Goal: Transaction & Acquisition: Download file/media

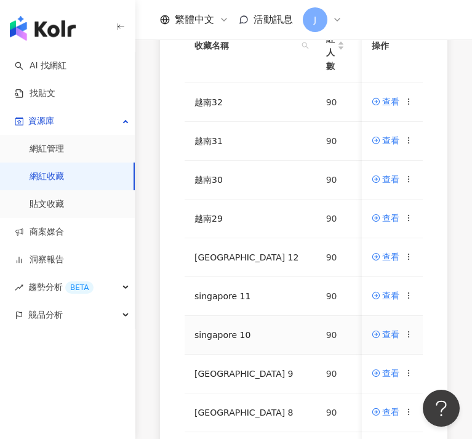
scroll to position [190, 0]
click at [158, 225] on div "網紅名稱 收藏名稱 網紅人數 最後編輯時間 建立者 操作 越南32 90 [DATE] 10:35 亞 亞思博 查看 越南31 90 [DATE] 10:31…" at bounding box center [303, 243] width 337 height 586
click at [409, 140] on icon at bounding box center [409, 140] width 9 height 9
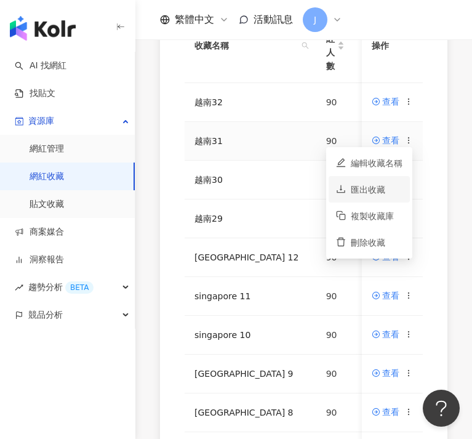
click at [379, 186] on div "匯出收藏" at bounding box center [377, 190] width 52 height 14
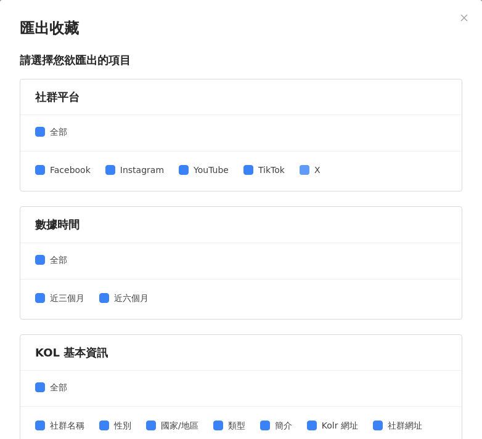
click at [309, 171] on span "X" at bounding box center [317, 170] width 16 height 14
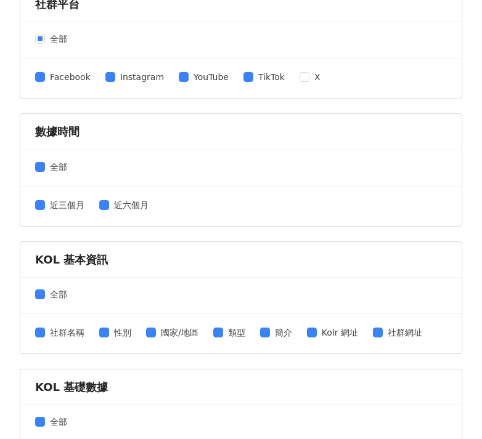
scroll to position [169, 0]
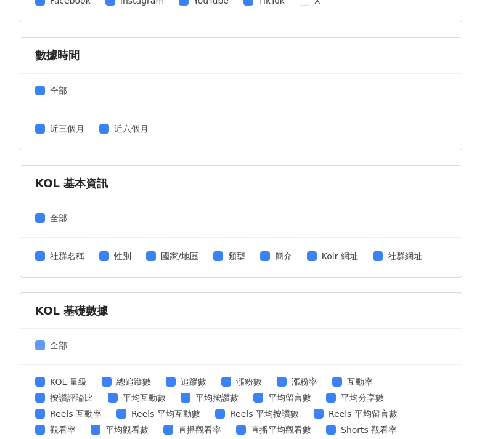
click at [46, 345] on span "全部" at bounding box center [58, 346] width 27 height 14
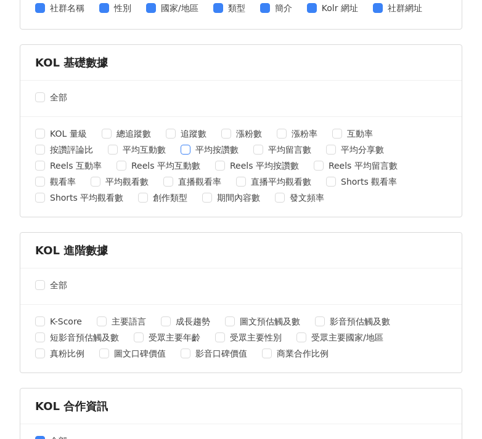
scroll to position [474, 0]
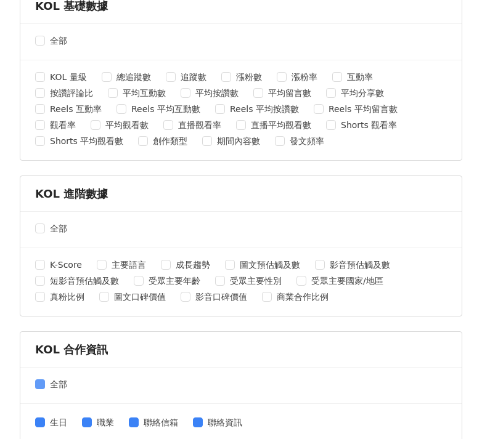
click at [42, 386] on span at bounding box center [40, 384] width 10 height 10
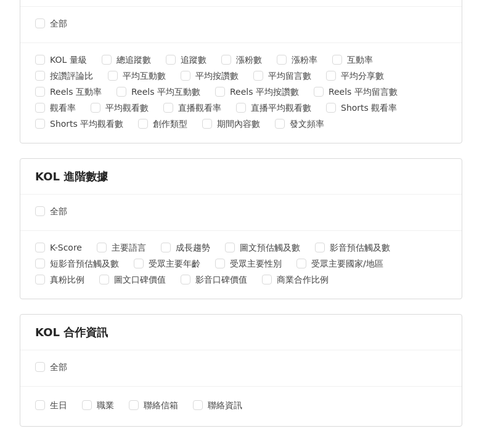
scroll to position [533, 0]
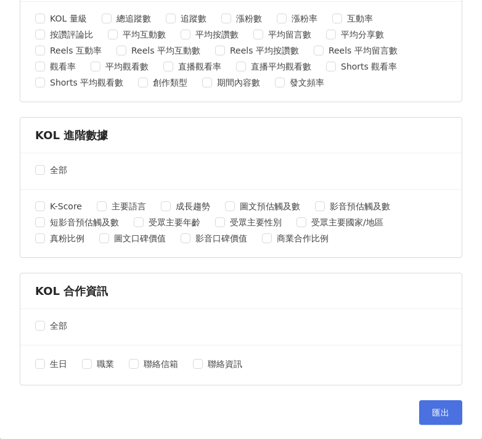
click at [432, 413] on span "匯出" at bounding box center [440, 413] width 17 height 10
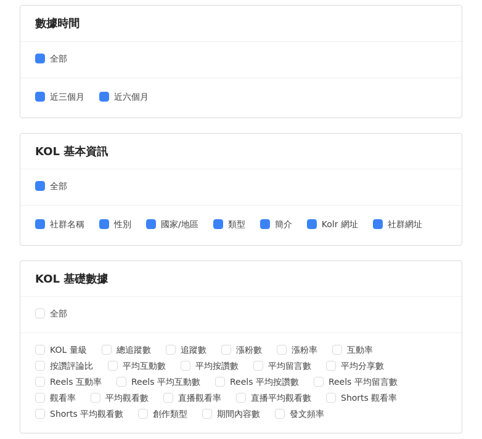
scroll to position [0, 0]
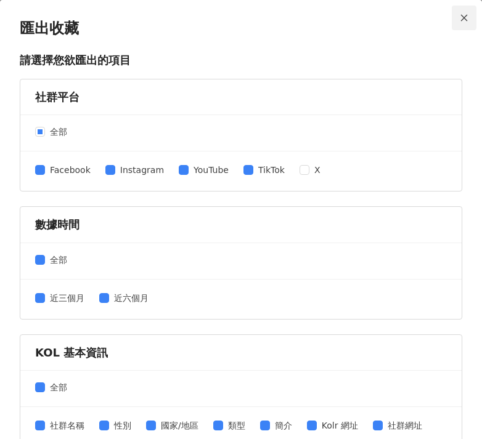
click at [459, 14] on icon "close" at bounding box center [463, 18] width 9 height 9
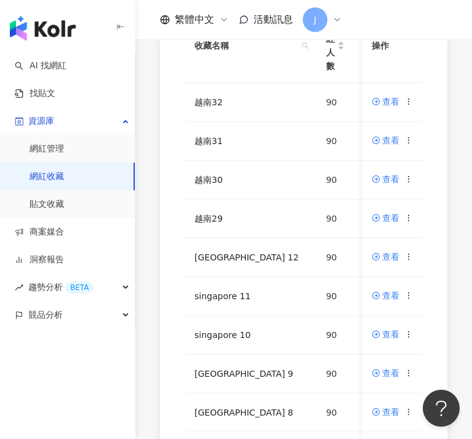
click at [135, 230] on div "網紅名稱 收藏名稱 網紅人數 最後編輯時間 建立者 操作 越南32 90 [DATE] 10:35 亞 亞思博 查看 越南31 90 [DATE] 10:31…" at bounding box center [303, 243] width 337 height 586
click at [409, 102] on circle at bounding box center [408, 101] width 1 height 1
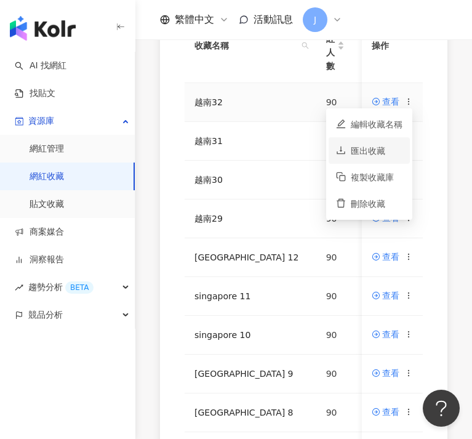
click at [365, 156] on div "匯出收藏" at bounding box center [377, 151] width 52 height 14
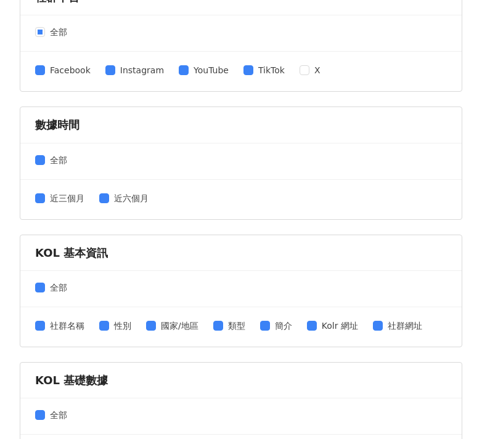
scroll to position [235, 0]
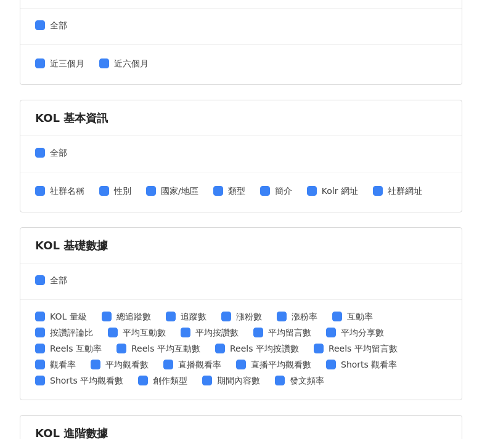
click at [42, 286] on div "全部" at bounding box center [240, 282] width 441 height 36
click at [44, 283] on span at bounding box center [40, 280] width 10 height 10
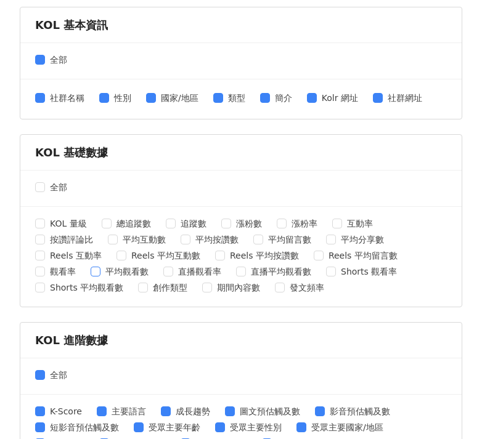
scroll to position [420, 0]
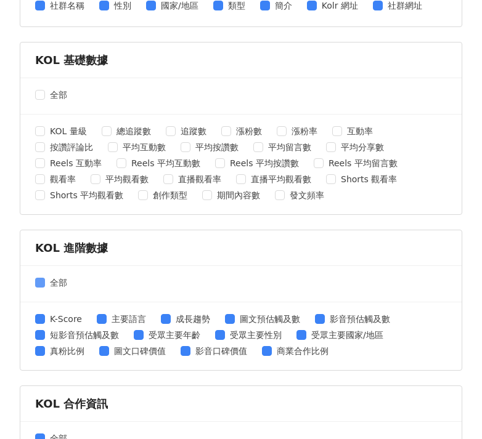
click at [36, 286] on span at bounding box center [40, 283] width 10 height 10
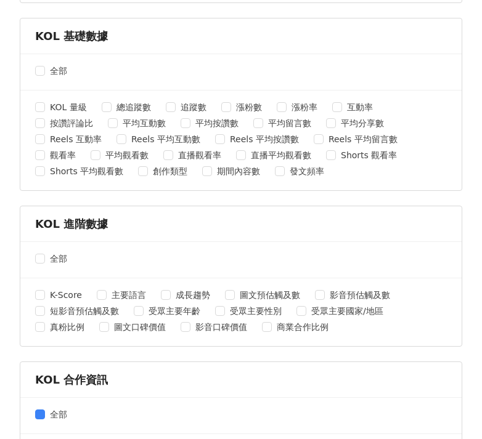
scroll to position [533, 0]
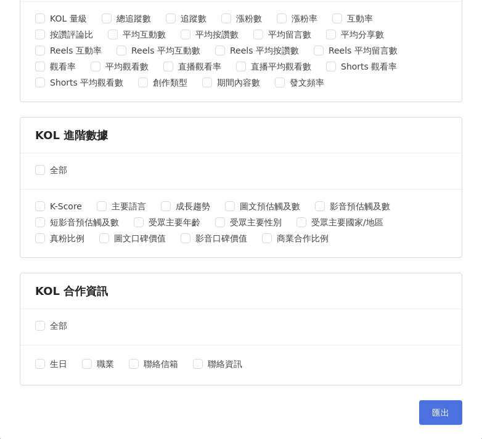
click at [419, 409] on button "匯出" at bounding box center [440, 412] width 43 height 25
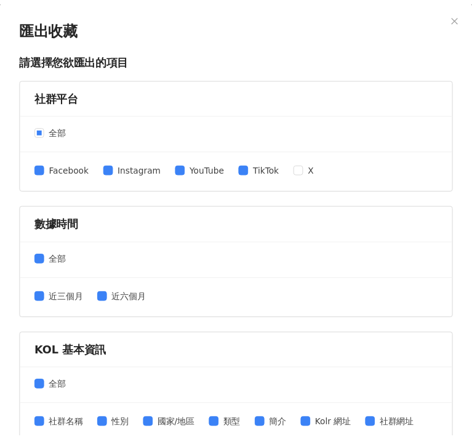
scroll to position [0, 0]
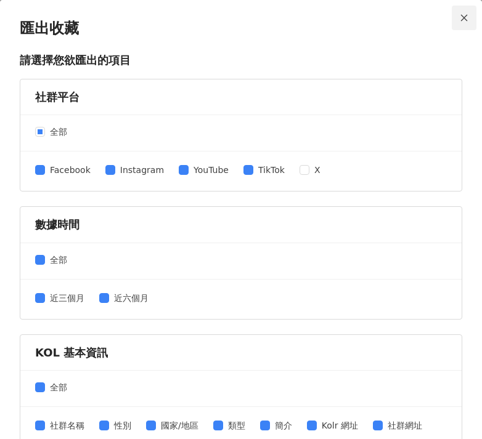
click at [461, 25] on button "Close" at bounding box center [463, 18] width 25 height 25
